Goal: Check status

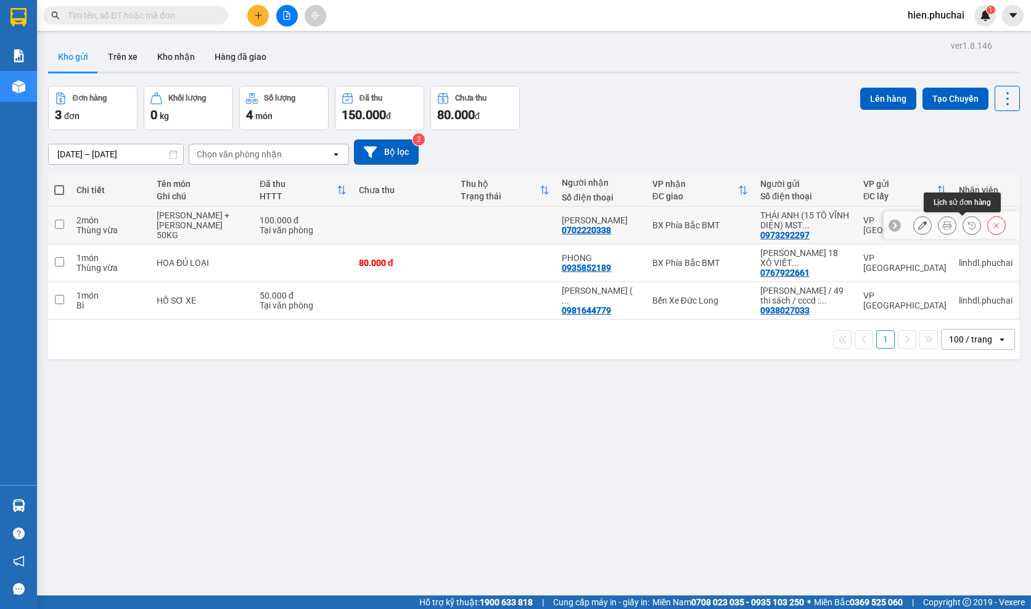
click at [963, 218] on div at bounding box center [972, 225] width 19 height 19
click at [968, 225] on icon at bounding box center [972, 225] width 9 height 9
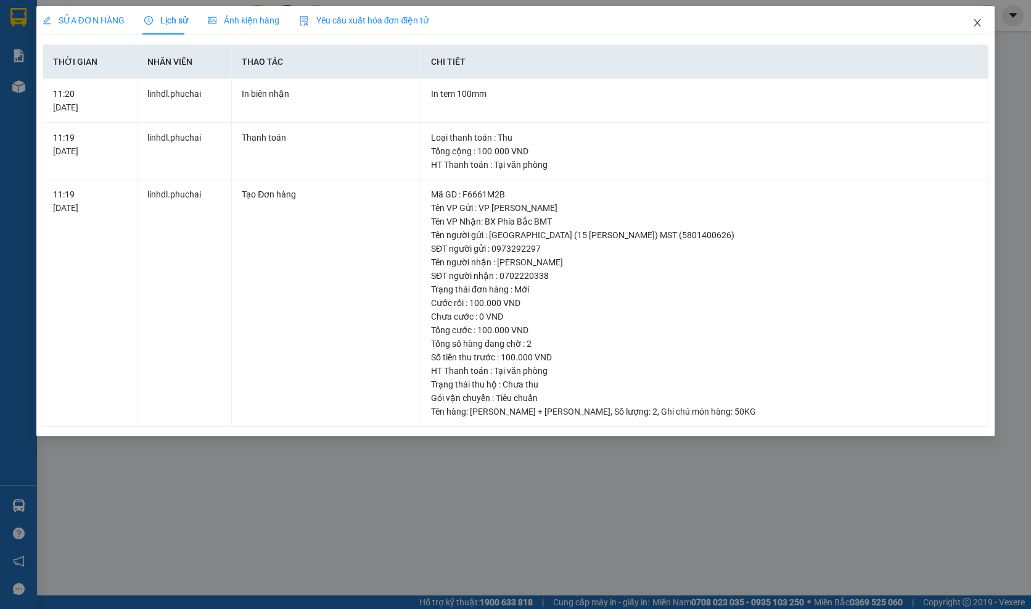
click at [981, 25] on icon "close" at bounding box center [978, 23] width 10 height 10
